Goal: Transaction & Acquisition: Purchase product/service

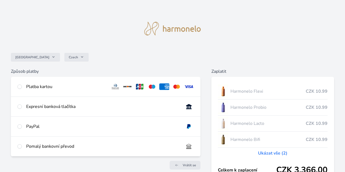
scroll to position [54, 0]
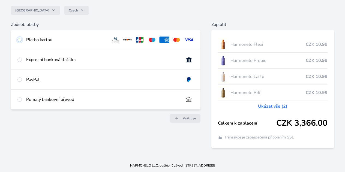
click at [22, 38] on input "radio" at bounding box center [19, 40] width 4 height 4
radio input "true"
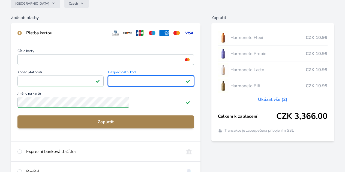
click at [125, 125] on span "Zaplatit" at bounding box center [106, 122] width 168 height 7
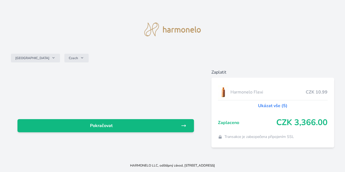
scroll to position [2, 0]
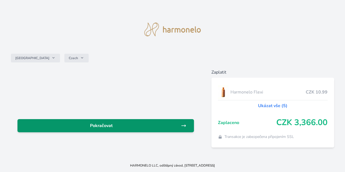
click at [119, 122] on span "Pokračovat" at bounding box center [101, 125] width 159 height 7
